Goal: Information Seeking & Learning: Learn about a topic

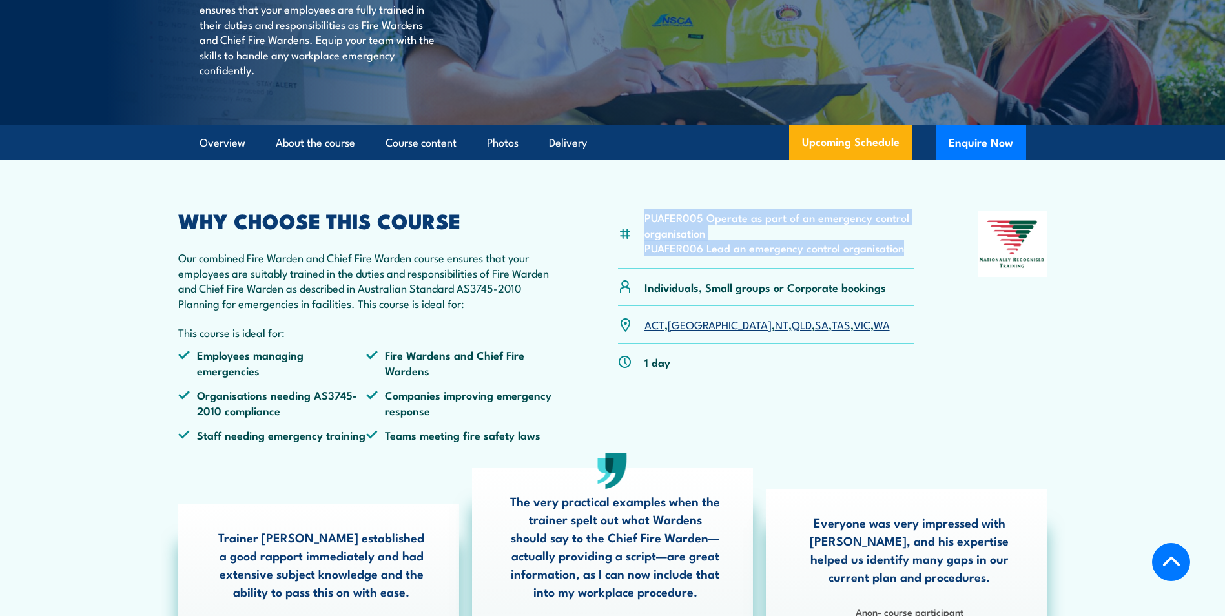
drag, startPoint x: 901, startPoint y: 281, endPoint x: 644, endPoint y: 250, distance: 259.5
click at [644, 250] on ul "PUAFER005 Operate as part of an emergency control organisation PUAFER006 Lead a…" at bounding box center [779, 232] width 270 height 45
copy ul "PUAFER005 Operate as part of an emergency control organisation PUAFER006 Lead a…"
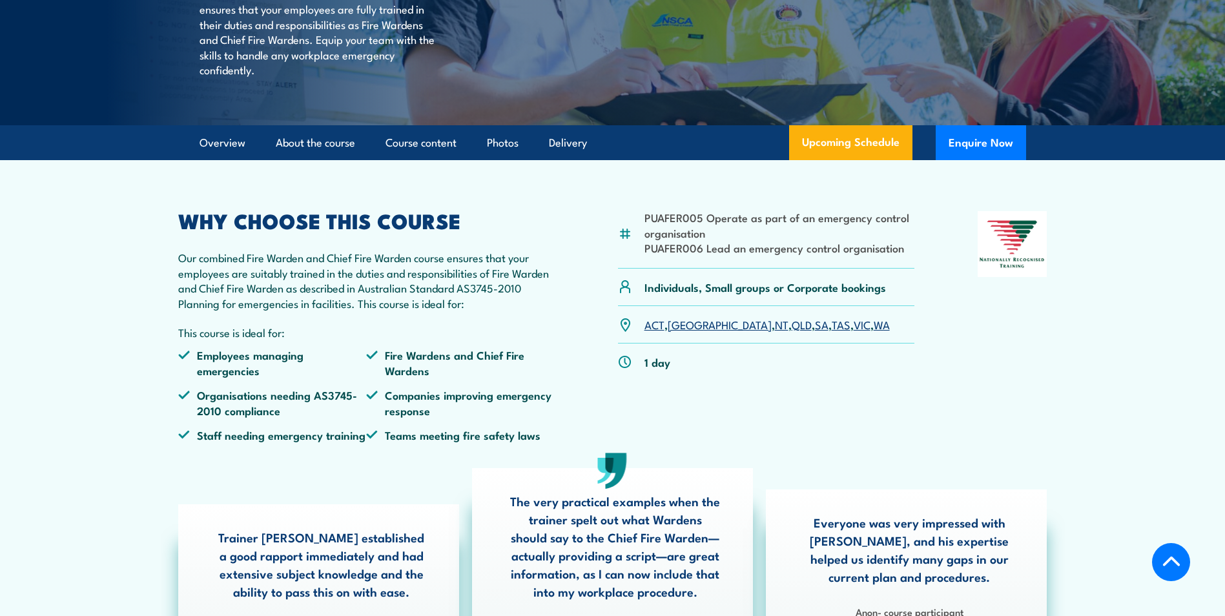
click at [928, 447] on div "PUAFER005 Operate as part of an emergency control organisation PUAFER006 Lead a…" at bounding box center [612, 331] width 869 height 241
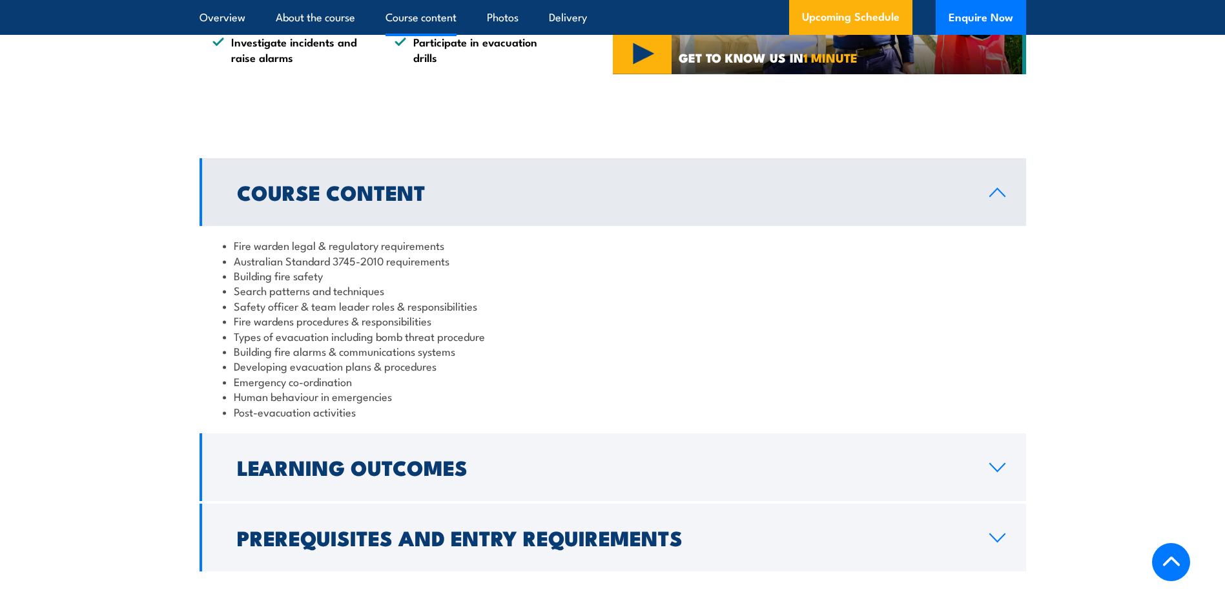
scroll to position [1097, 0]
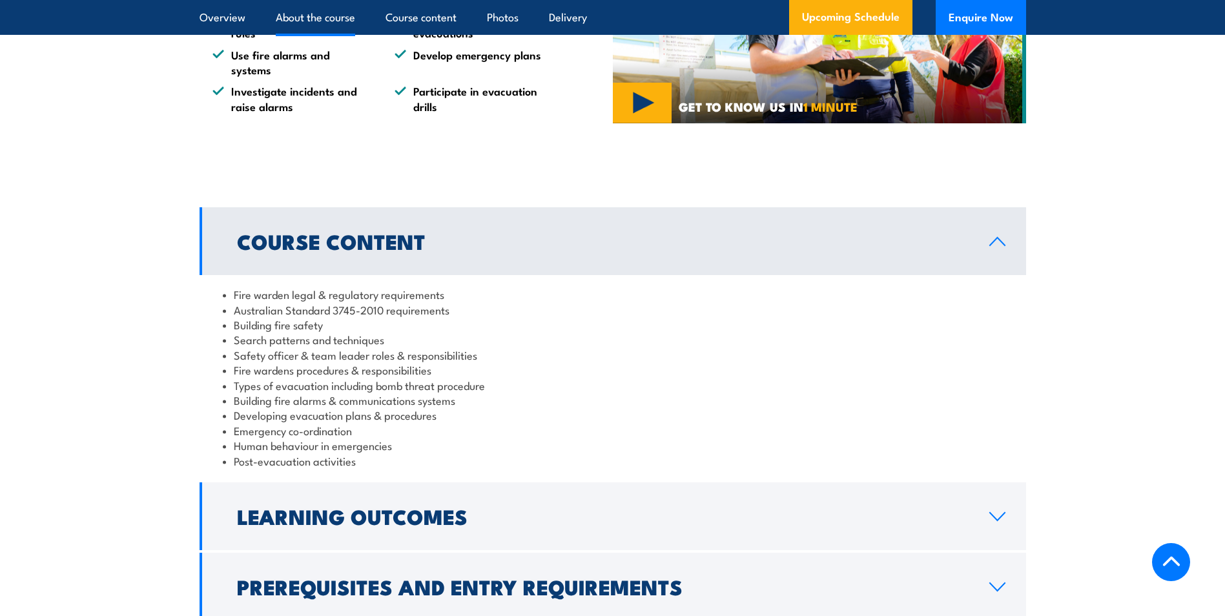
click at [573, 250] on h2 "Course Content" at bounding box center [602, 241] width 731 height 18
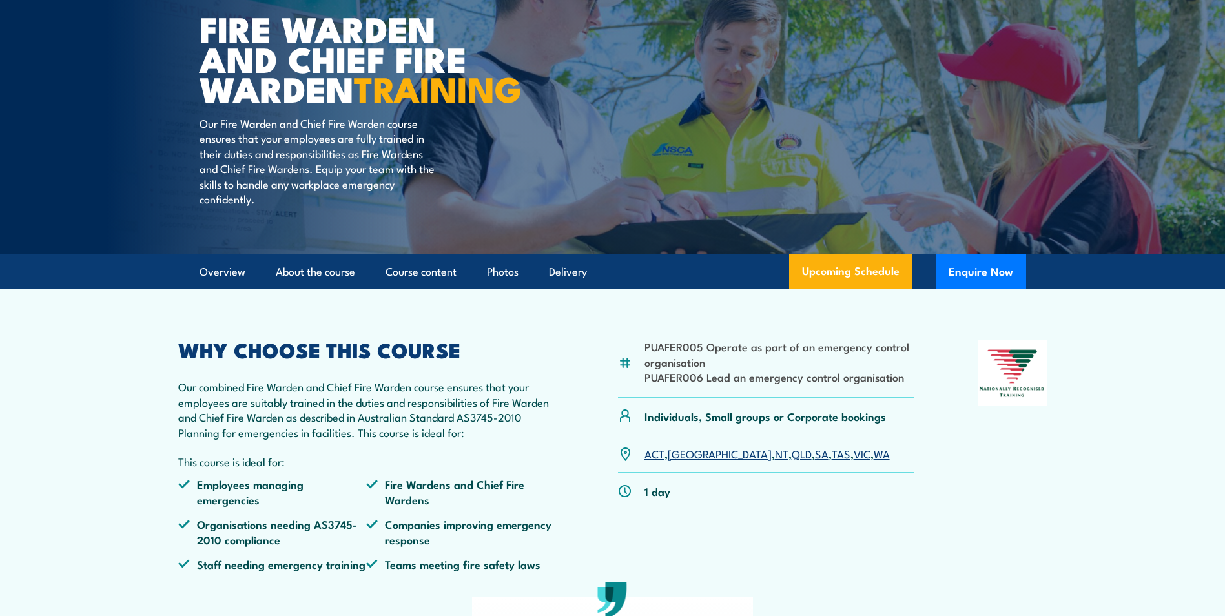
scroll to position [0, 0]
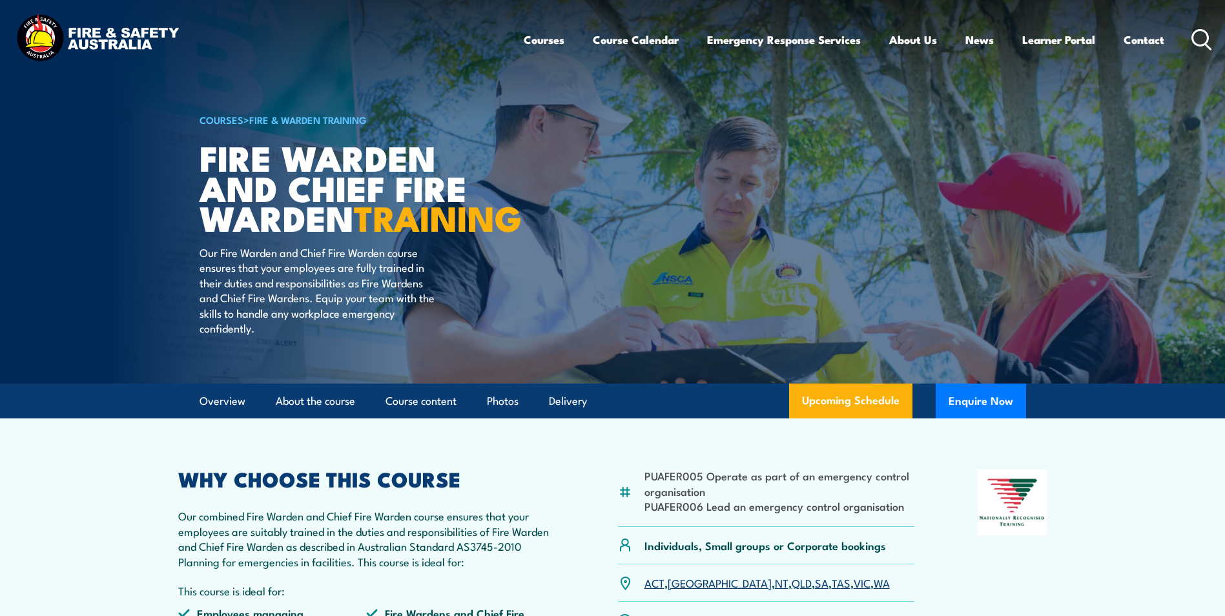
click at [230, 118] on link "COURSES" at bounding box center [221, 119] width 44 height 14
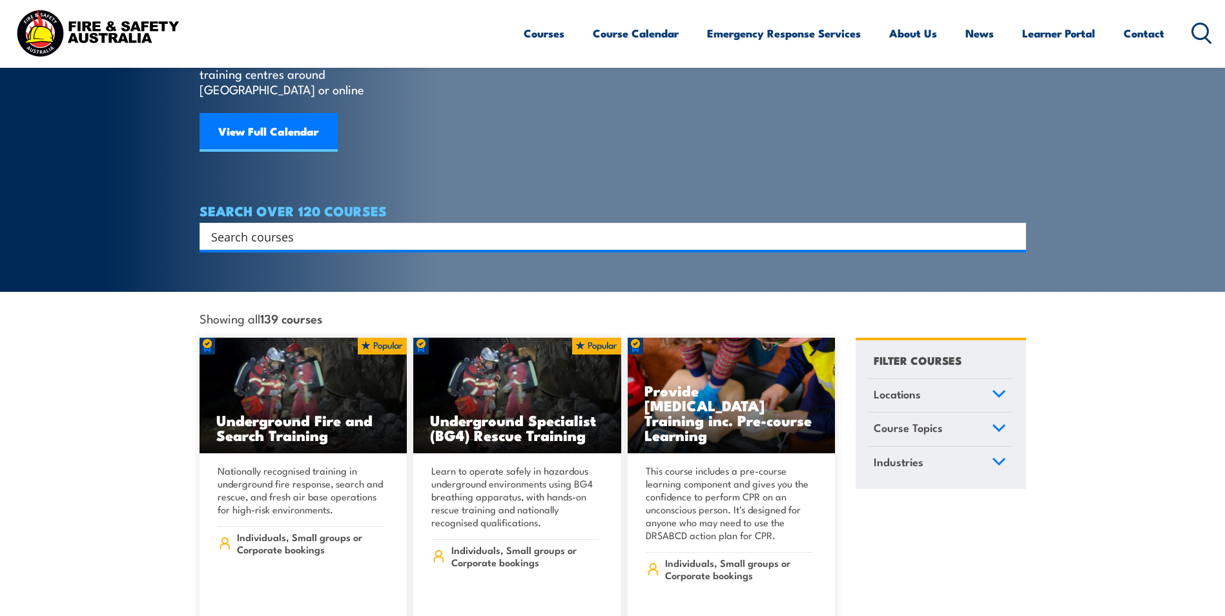
scroll to position [129, 0]
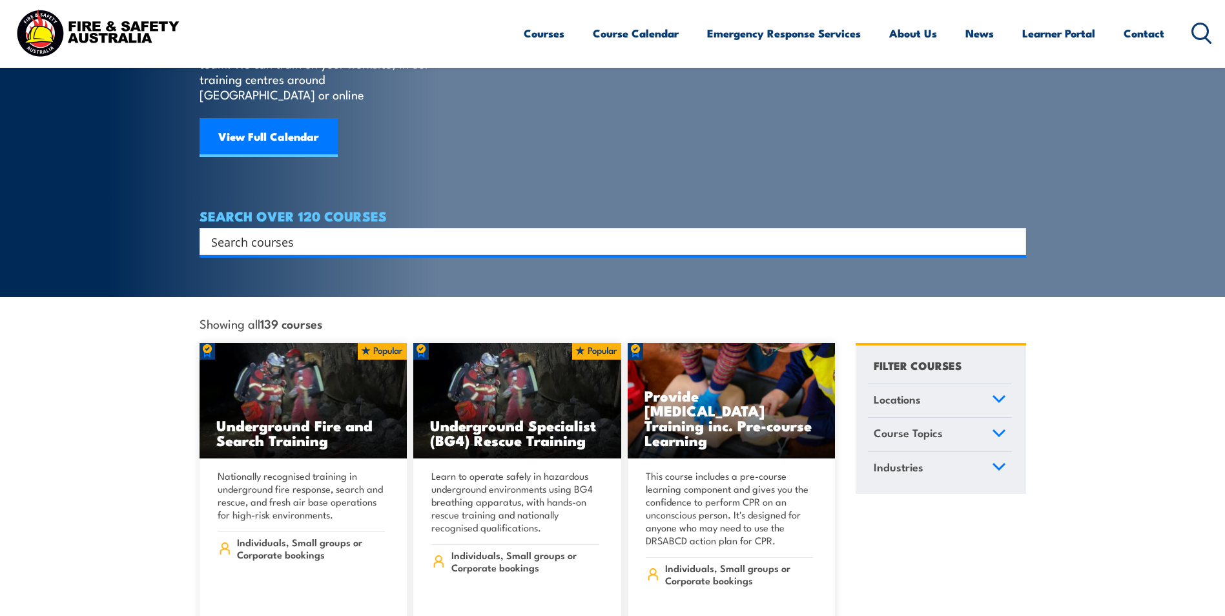
click at [339, 232] on input "Search input" at bounding box center [604, 241] width 786 height 19
type input "fire exting"
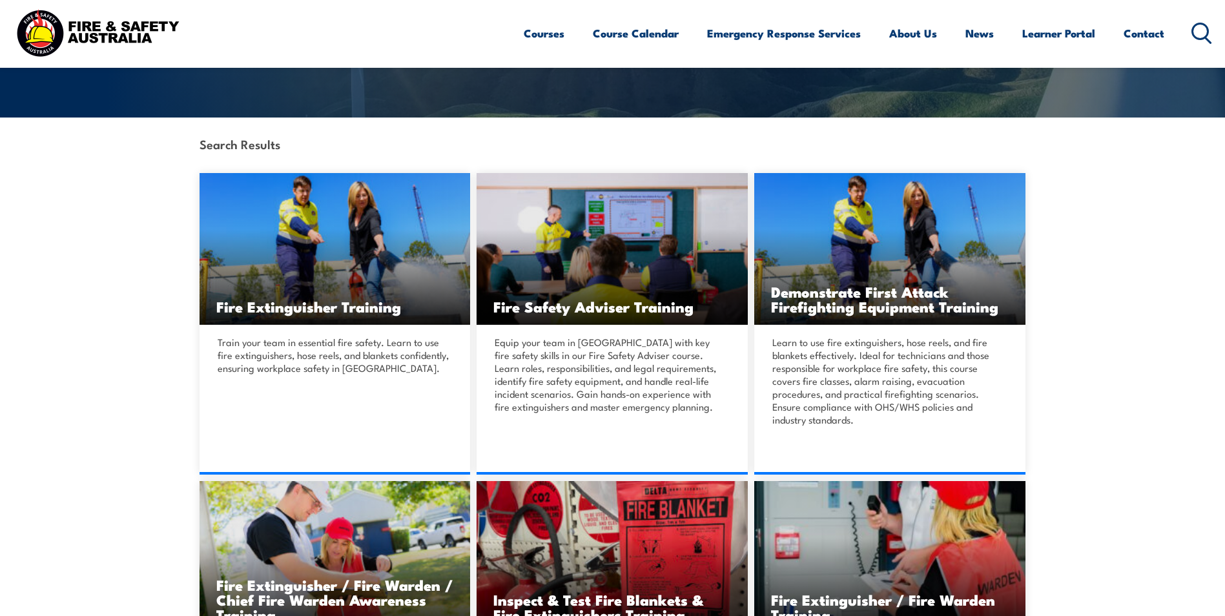
scroll to position [258, 0]
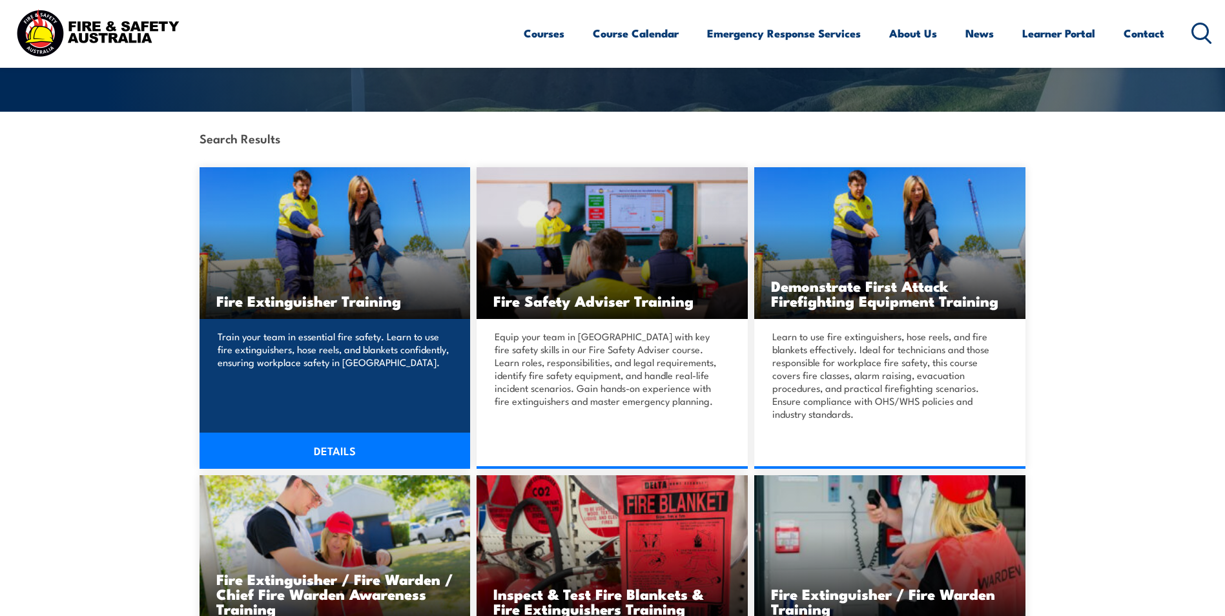
click at [346, 439] on link "DETAILS" at bounding box center [334, 451] width 271 height 36
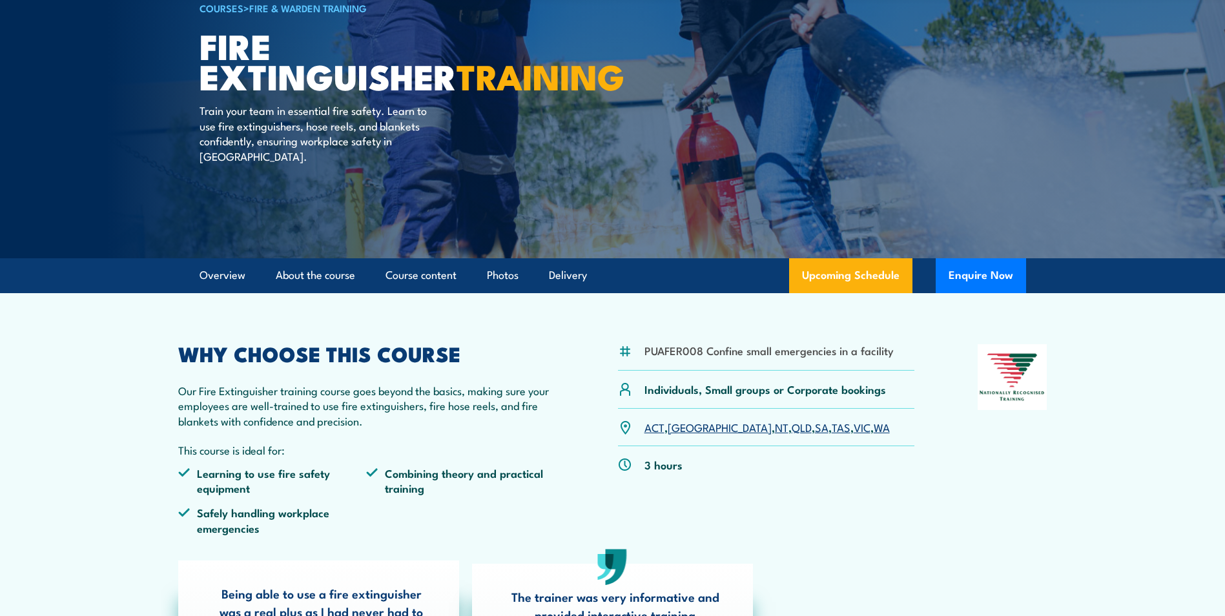
scroll to position [129, 0]
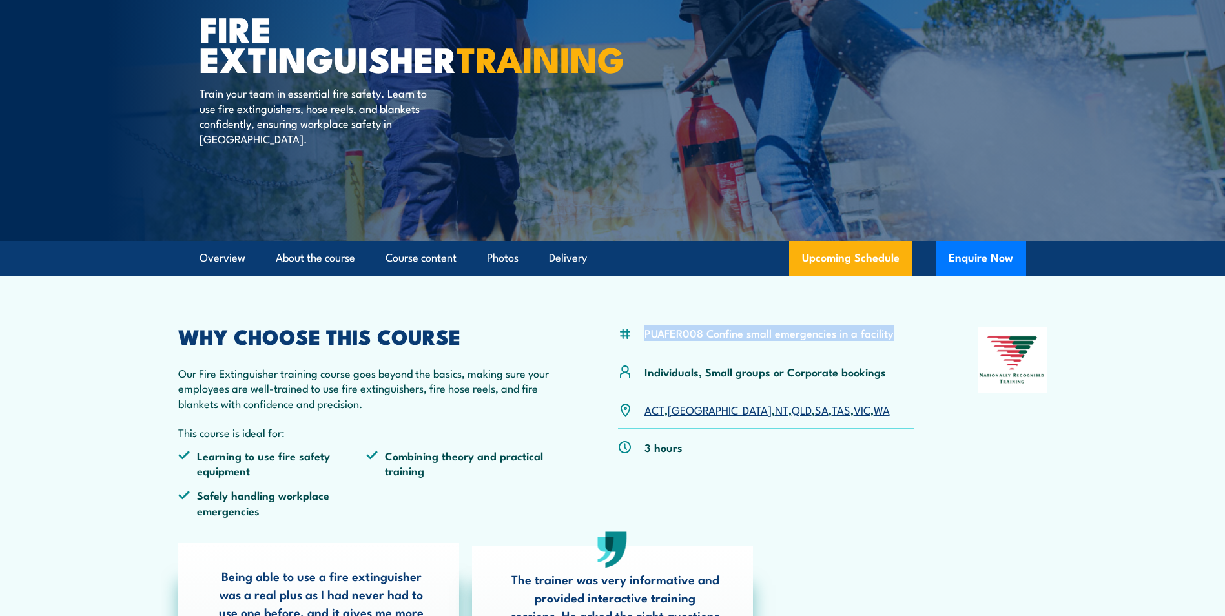
drag, startPoint x: 890, startPoint y: 332, endPoint x: 644, endPoint y: 333, distance: 246.0
click at [644, 333] on div "PUAFER008 Confine small emergencies in a facility" at bounding box center [766, 340] width 297 height 26
copy li "PUAFER008 Confine small emergencies in a facility"
